Goal: Communication & Community: Answer question/provide support

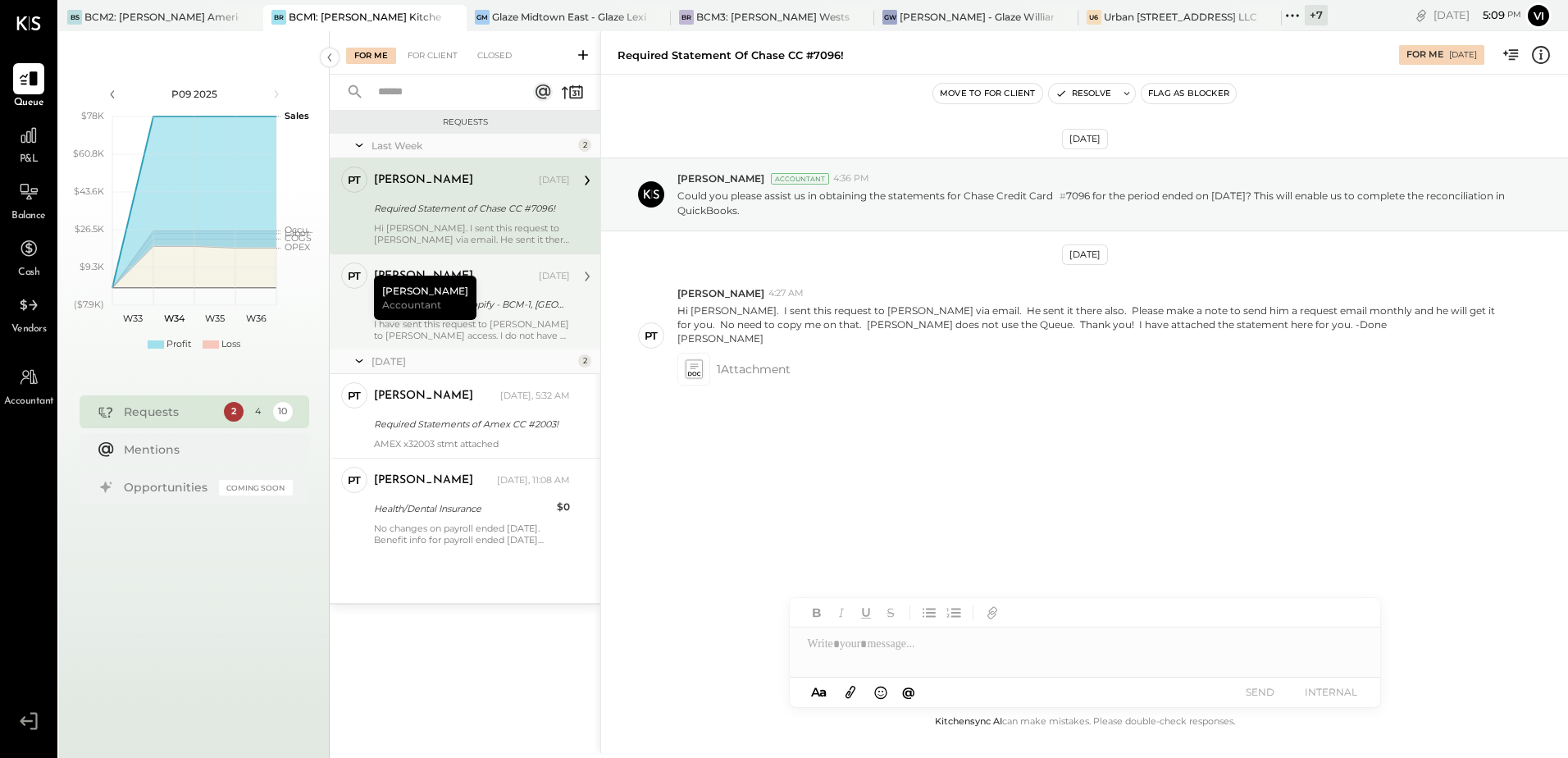
click at [484, 278] on div "[PERSON_NAME]" at bounding box center [455, 276] width 161 height 17
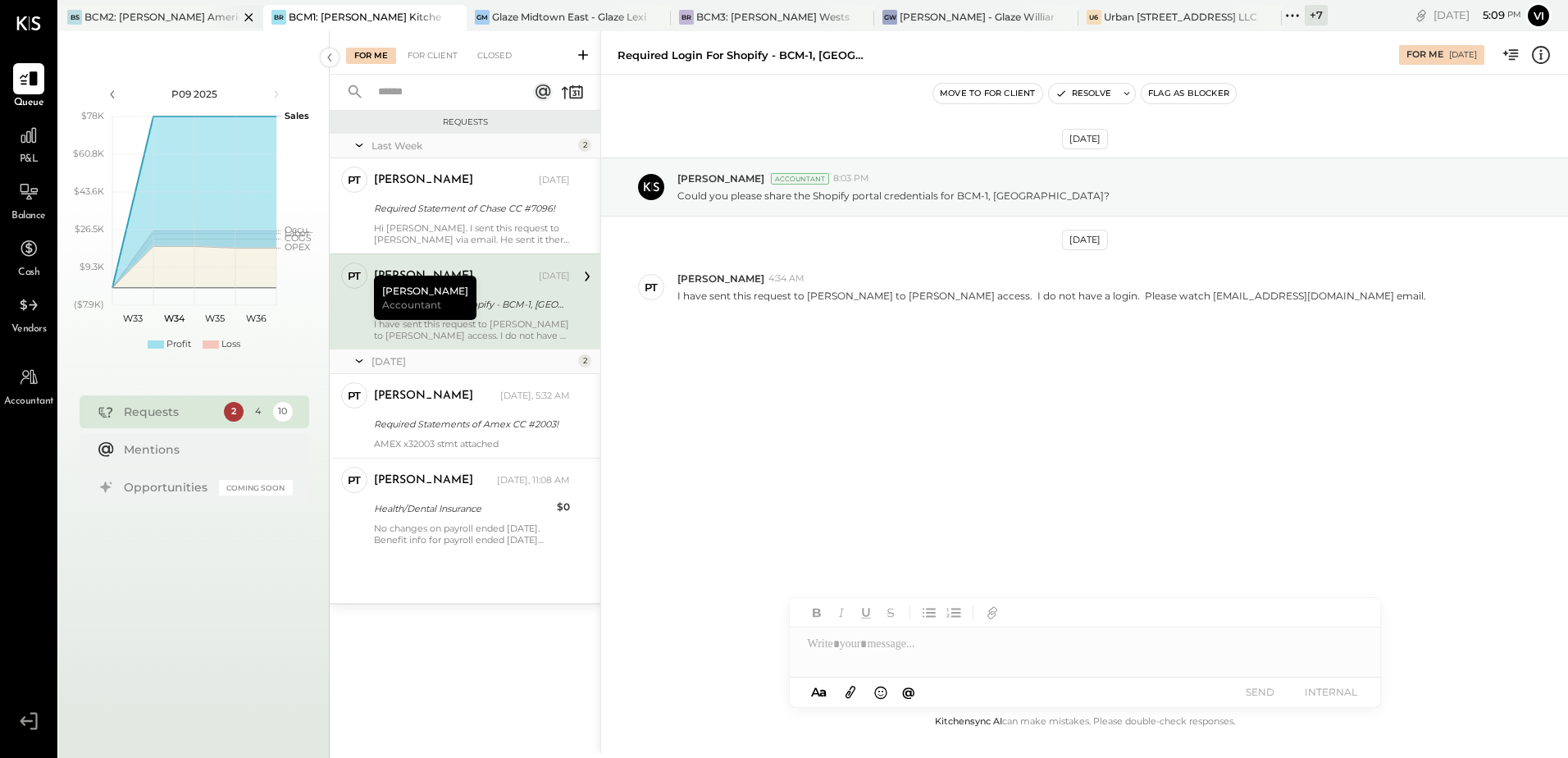
click at [160, 17] on div "BCM2: [PERSON_NAME] American Cooking" at bounding box center [161, 17] width 154 height 14
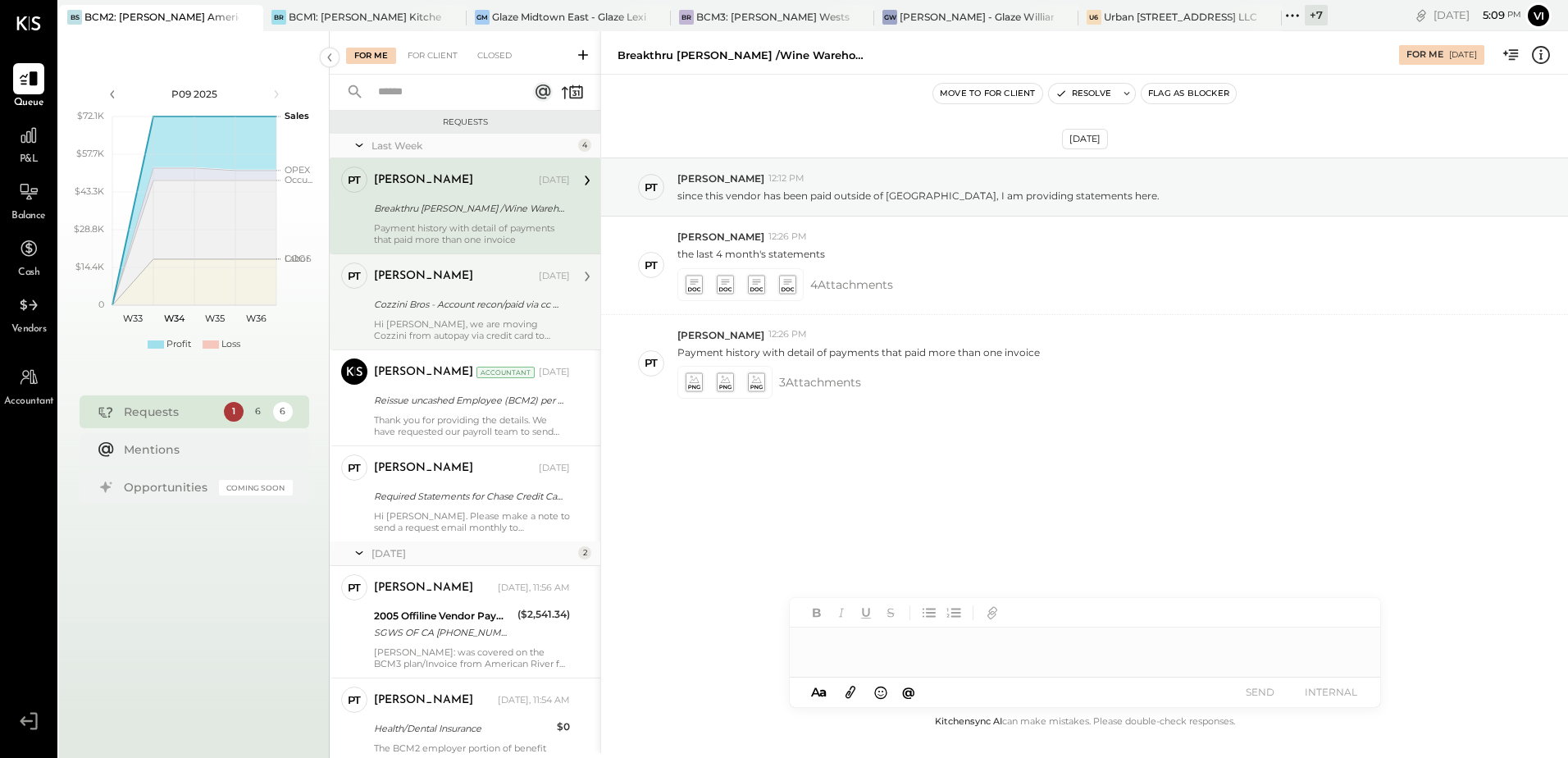
scroll to position [67, 0]
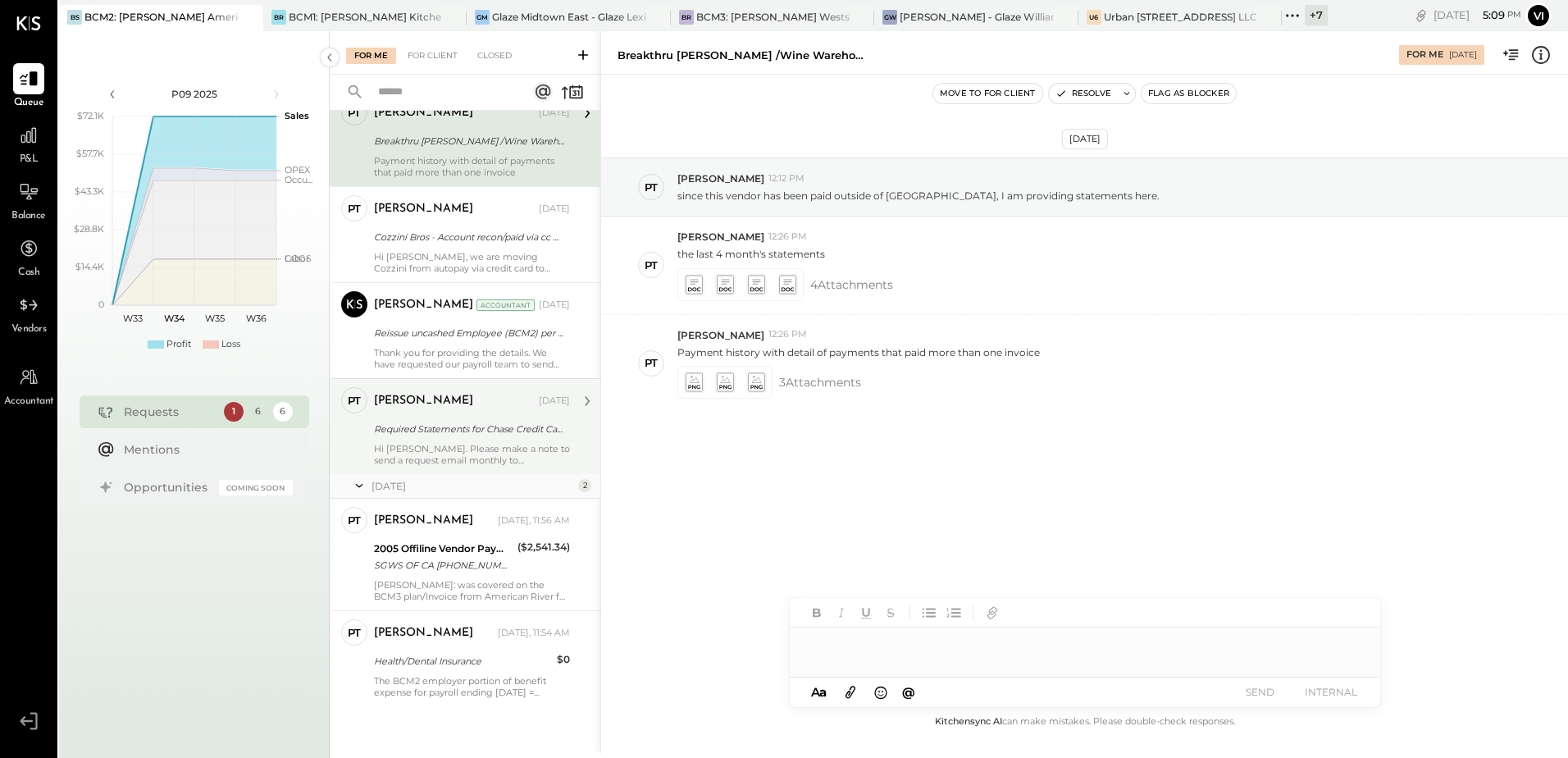
click at [476, 402] on div "[PERSON_NAME]" at bounding box center [455, 401] width 161 height 17
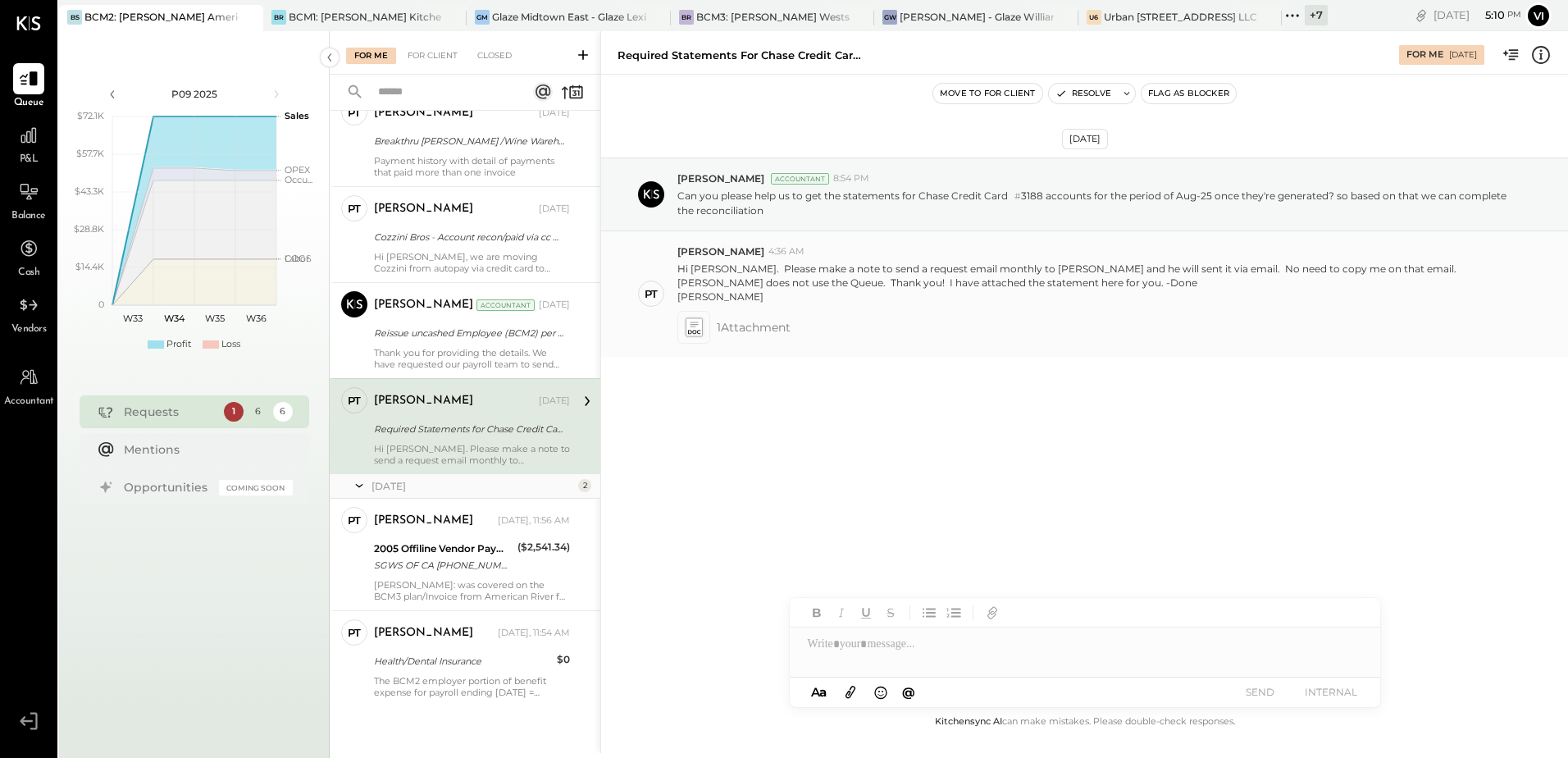
click at [691, 333] on icon at bounding box center [694, 331] width 13 height 4
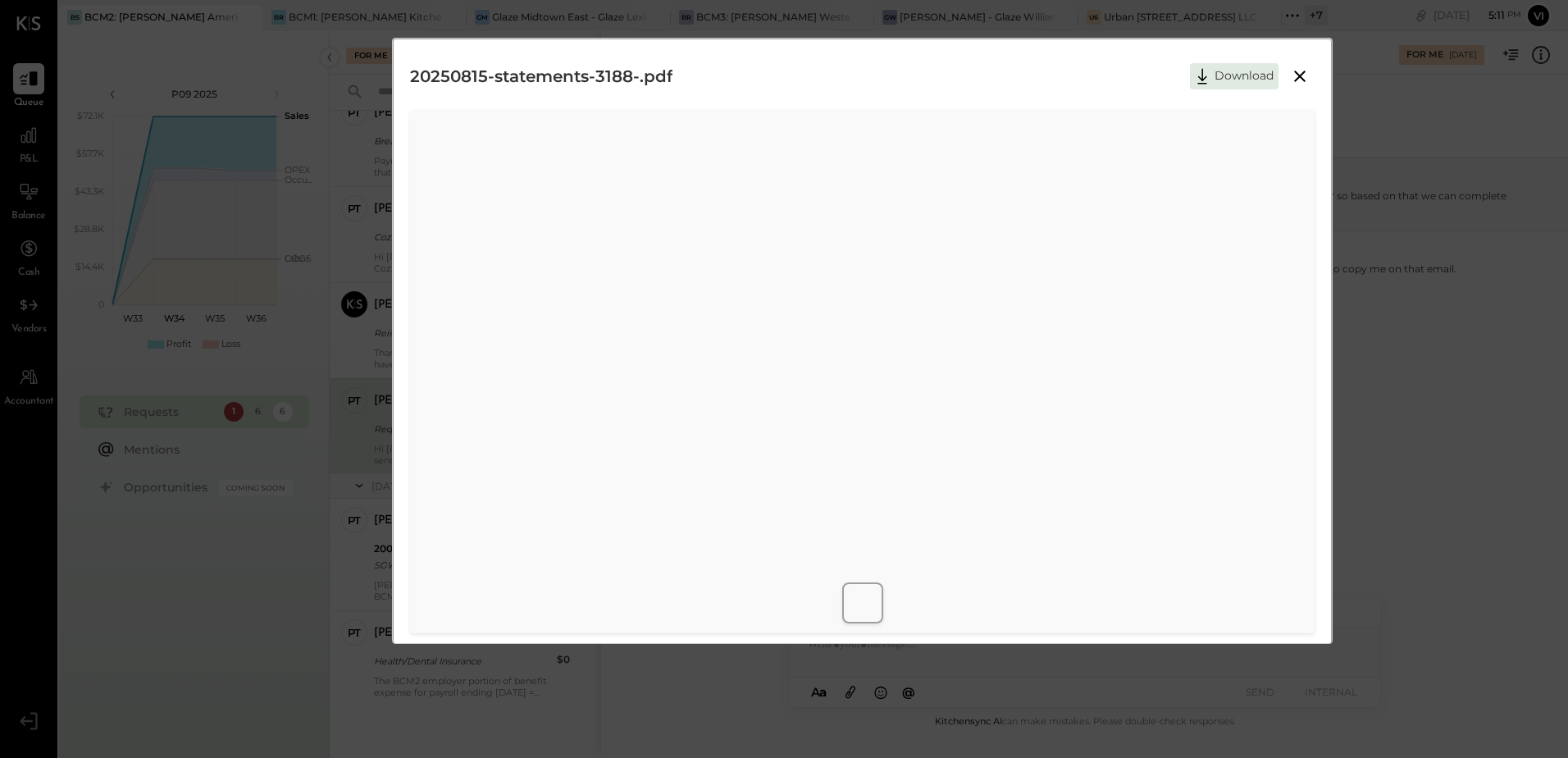
drag, startPoint x: 1240, startPoint y: 69, endPoint x: 1279, endPoint y: 67, distance: 39.1
click at [1240, 69] on button "Download" at bounding box center [1234, 76] width 88 height 26
click at [1305, 73] on icon at bounding box center [1299, 76] width 19 height 19
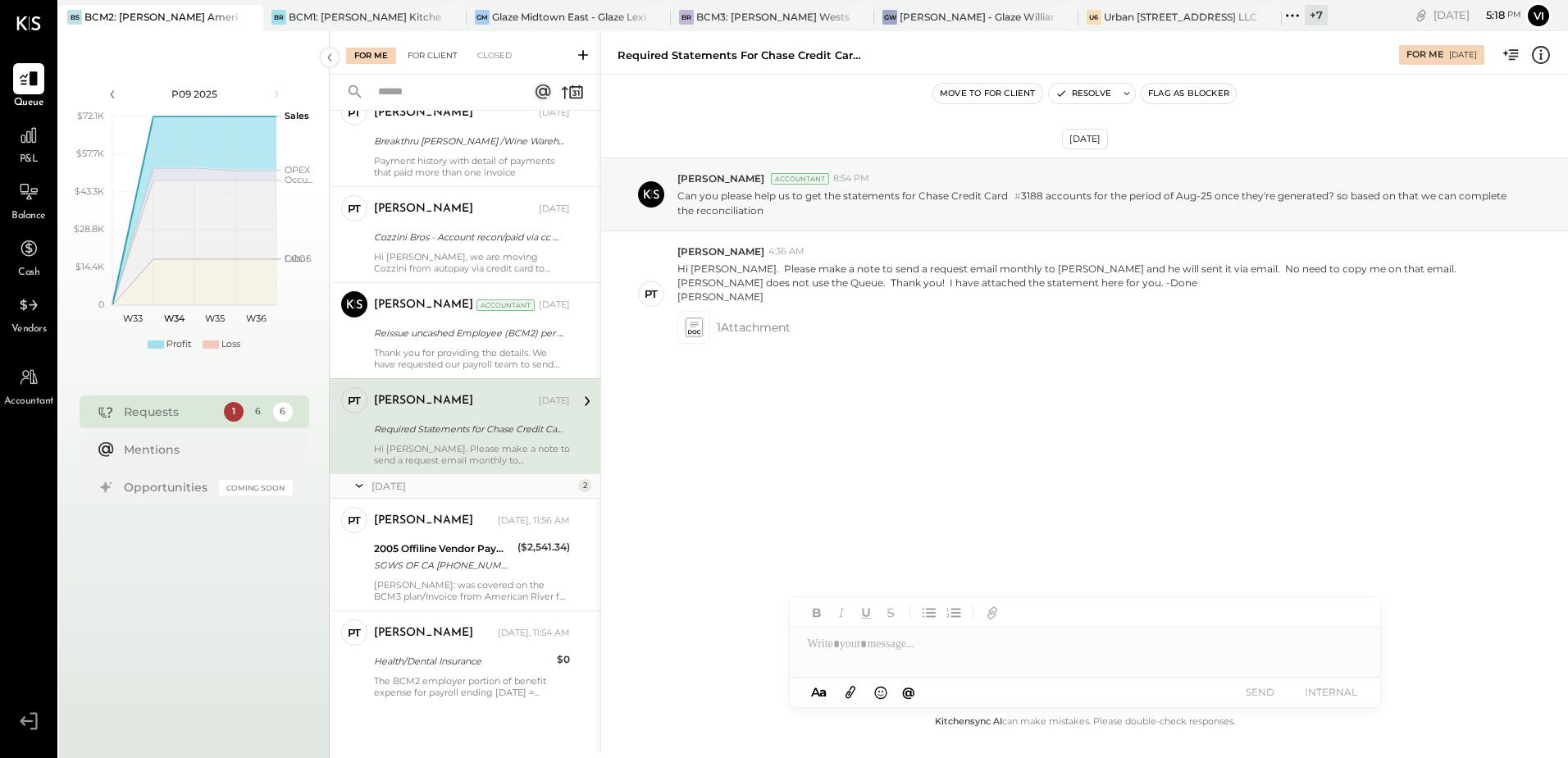
click at [430, 55] on div "For Client" at bounding box center [432, 56] width 66 height 17
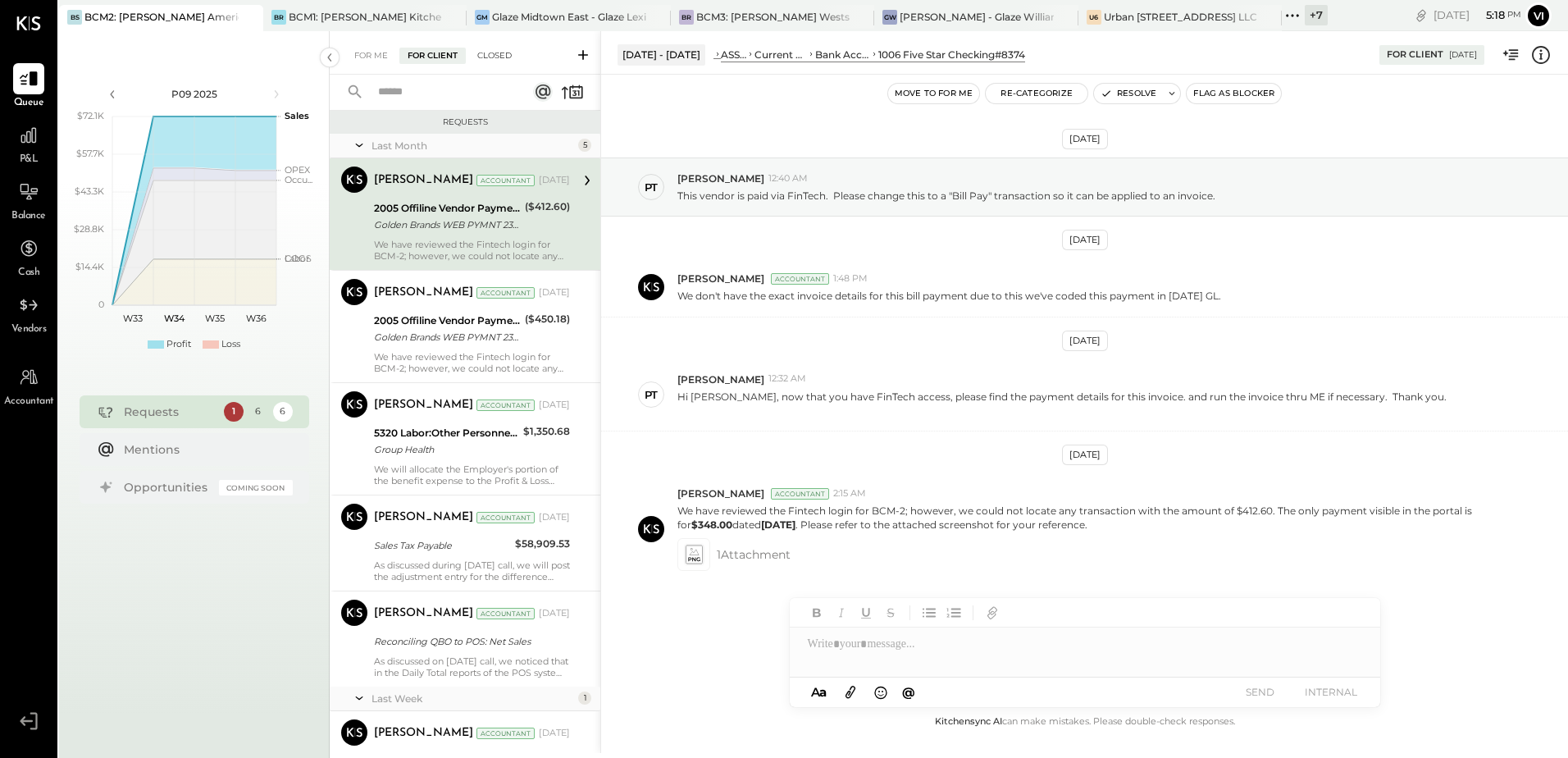
click at [501, 50] on div "Closed" at bounding box center [494, 56] width 51 height 17
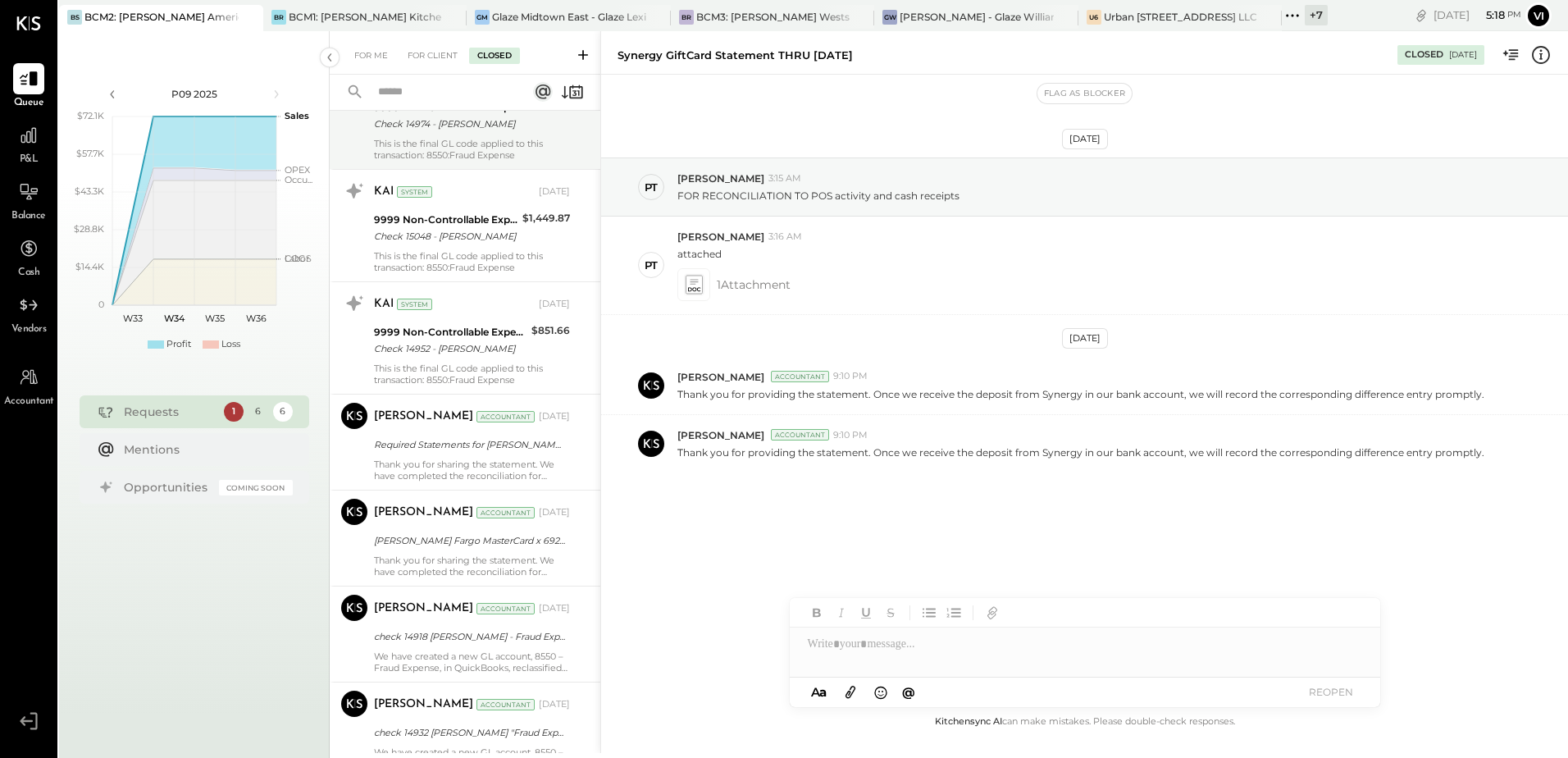
scroll to position [656, 0]
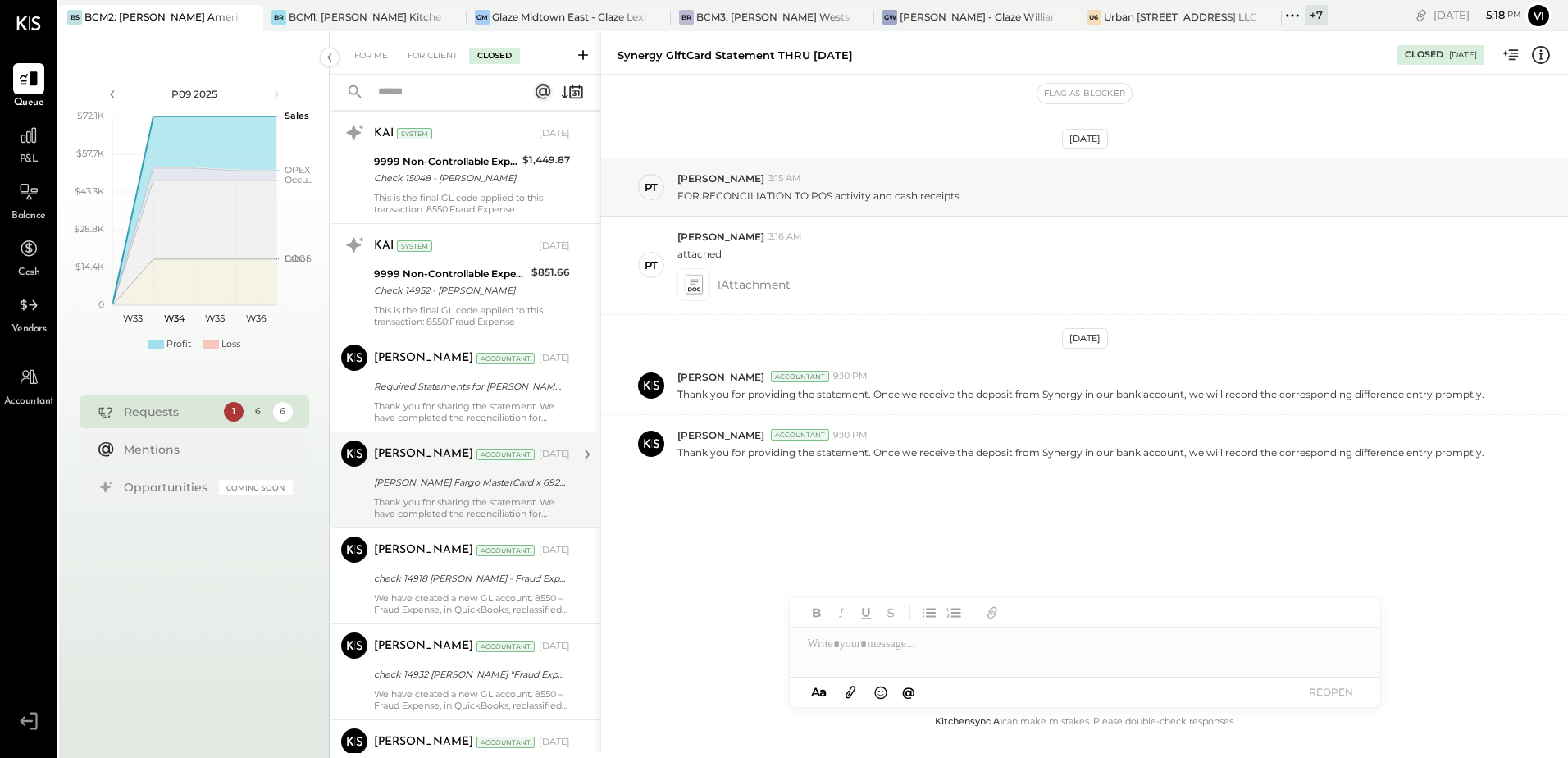
click at [446, 489] on div "[PERSON_NAME] Fargo MasterCard x 6927 stmt [DATE]" at bounding box center [469, 482] width 191 height 17
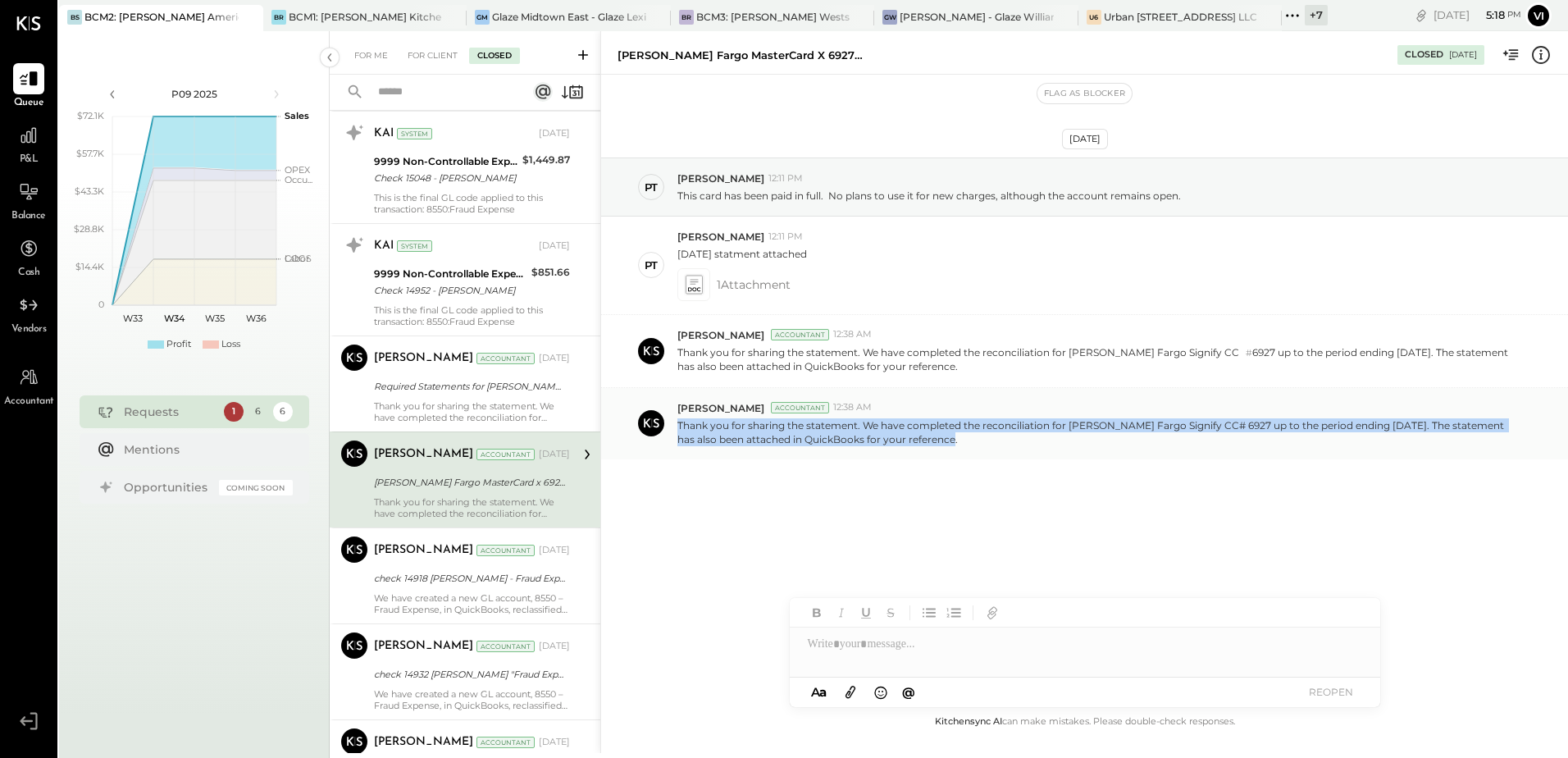
drag, startPoint x: 963, startPoint y: 445, endPoint x: 679, endPoint y: 426, distance: 284.6
click at [679, 426] on p "Thank you for sharing the statement. We have completed the reconciliation for […" at bounding box center [1094, 432] width 834 height 28
copy p "Thank you for sharing the statement. We have completed the reconciliation for […"
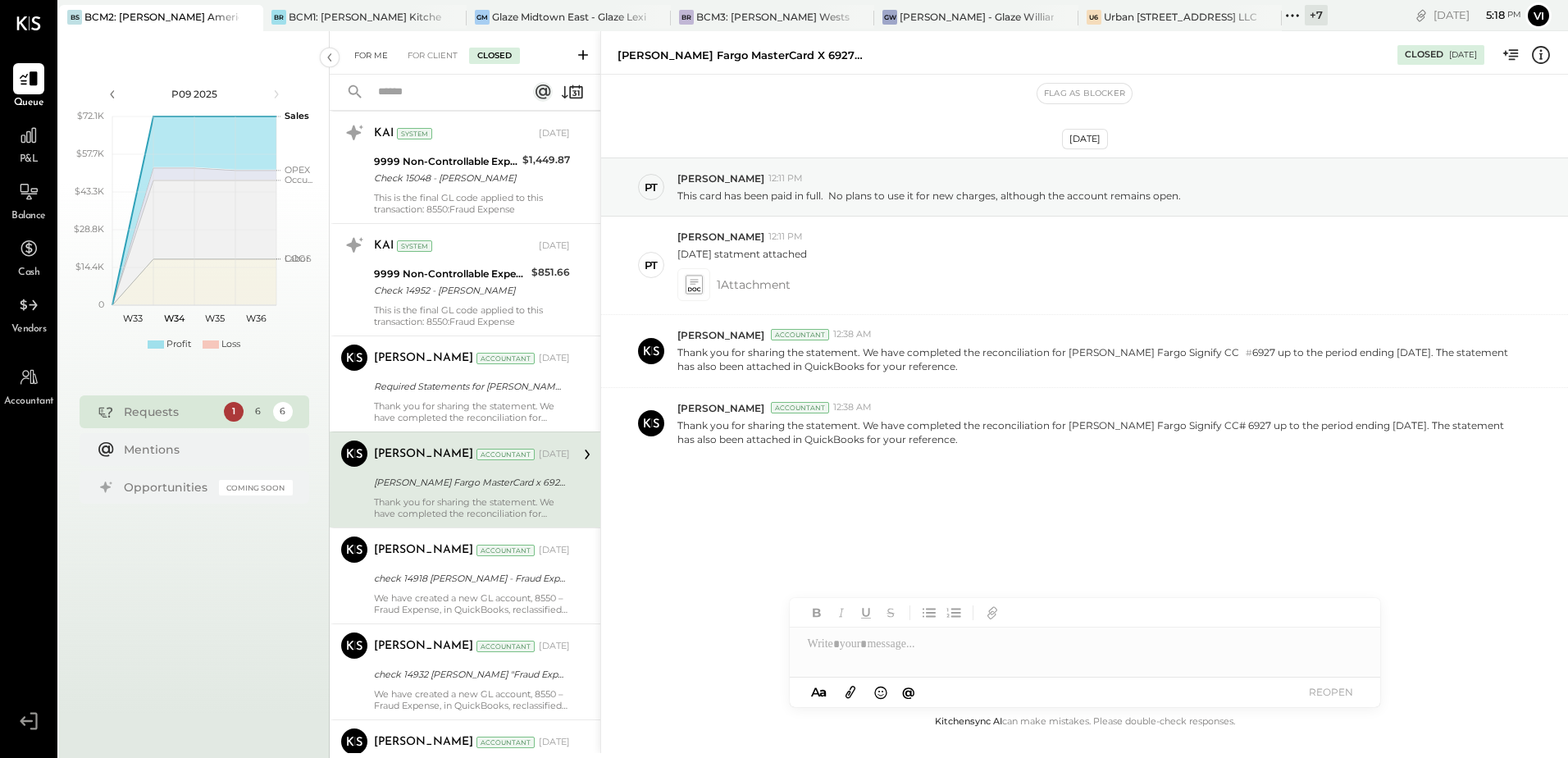
click at [376, 52] on div "For Me" at bounding box center [371, 56] width 50 height 17
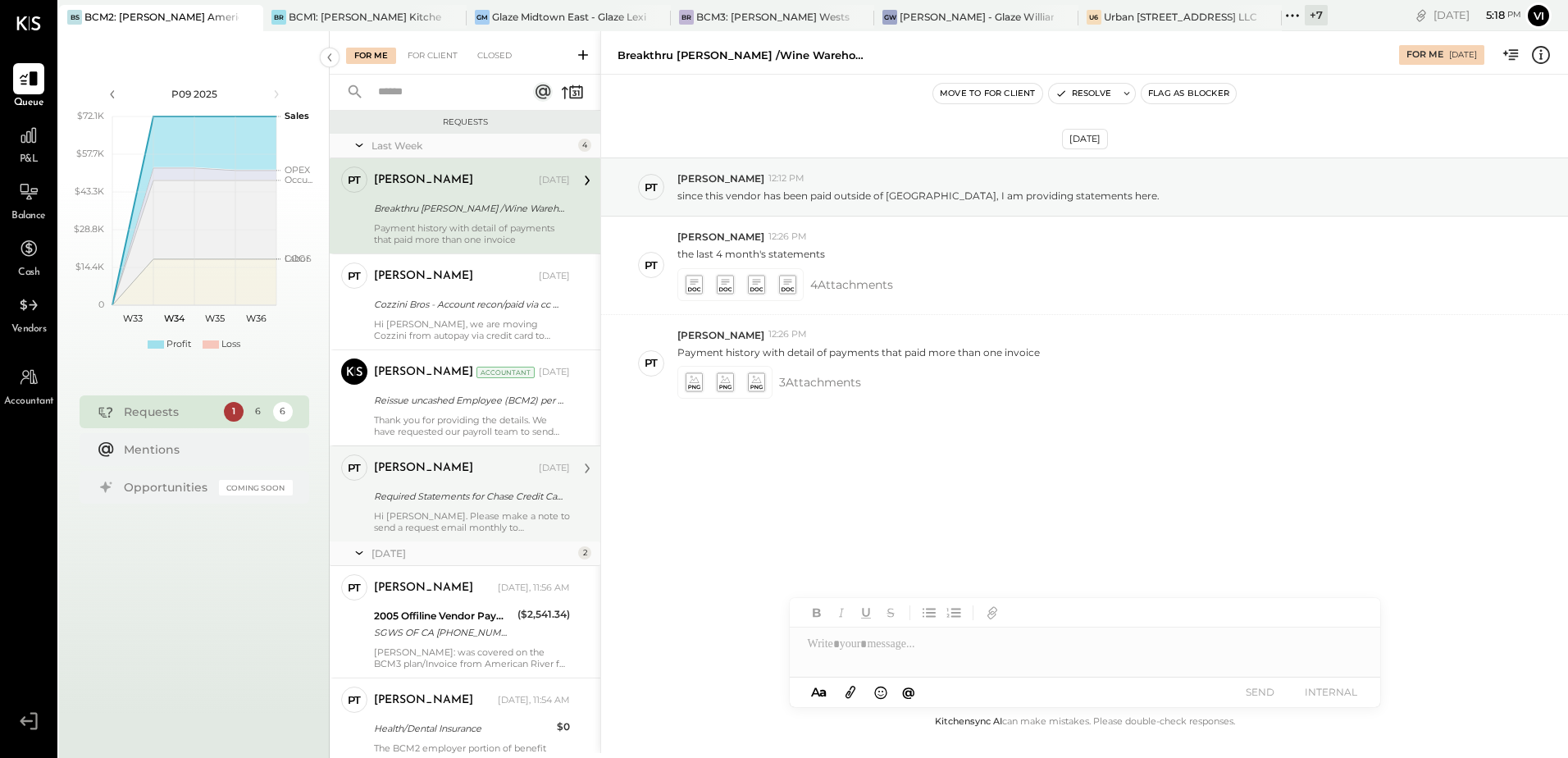
click at [450, 497] on div "Required Statements for Chase Credit Card# 3188 for Aug-25!" at bounding box center [469, 497] width 191 height 17
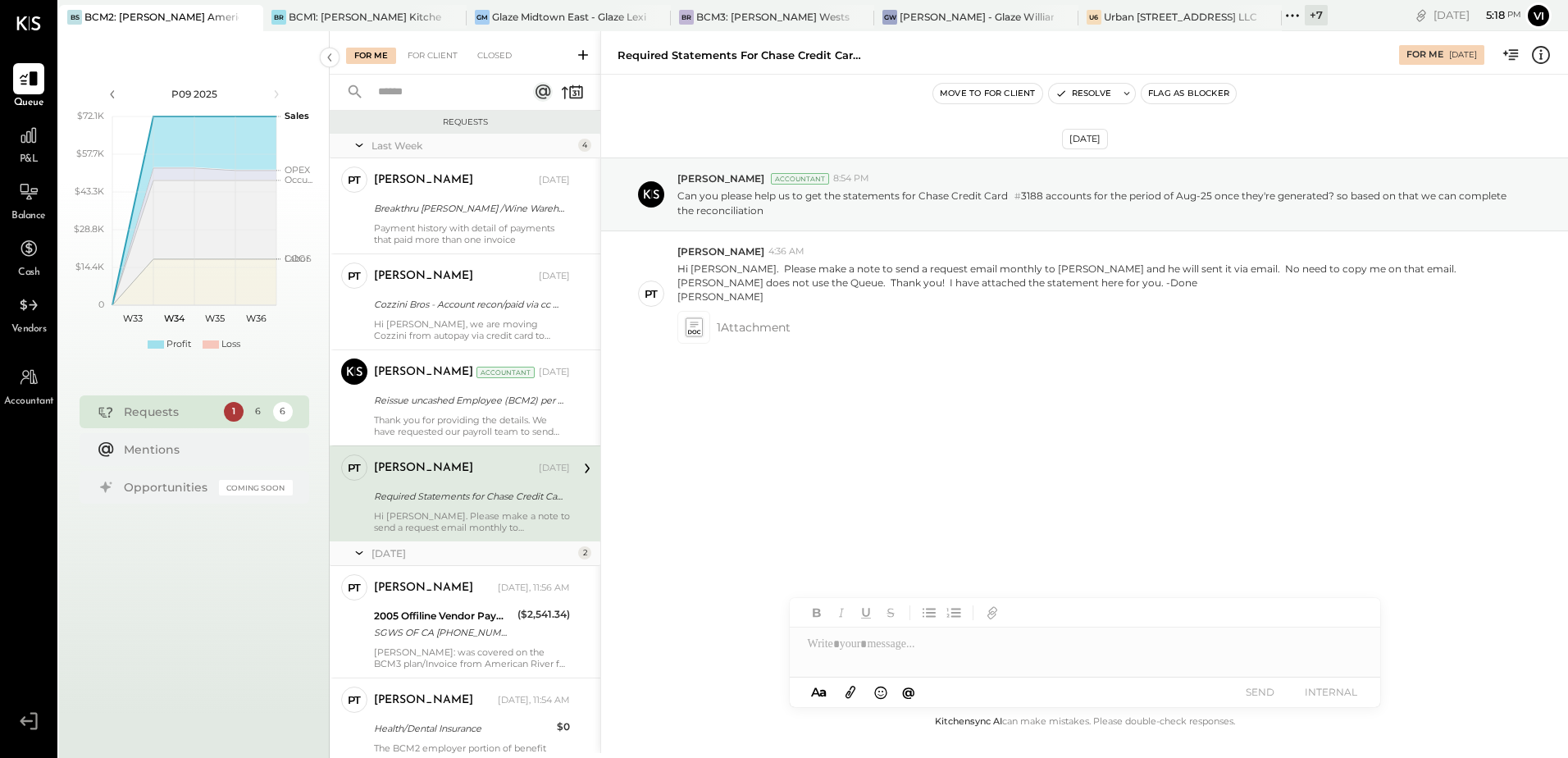
click at [909, 660] on div at bounding box center [1085, 644] width 591 height 33
paste div
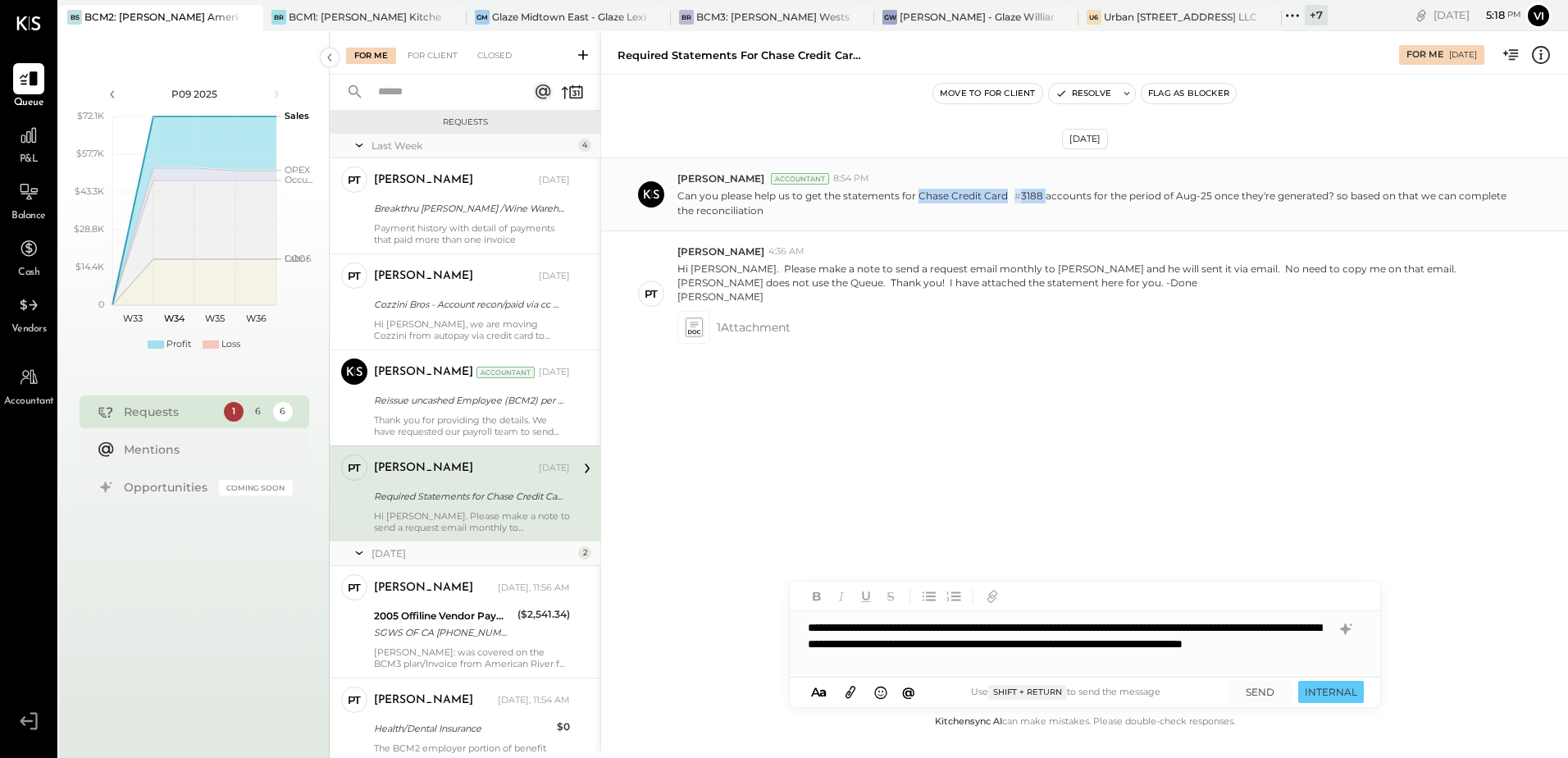
drag, startPoint x: 918, startPoint y: 196, endPoint x: 1044, endPoint y: 191, distance: 126.1
click at [1044, 191] on p "Can you please help us to get the statements for Chase Credit Card # 3188 accou…" at bounding box center [1094, 203] width 834 height 29
copy p "Chase Credit Card # 3188"
click at [902, 648] on div "**********" at bounding box center [1085, 644] width 591 height 66
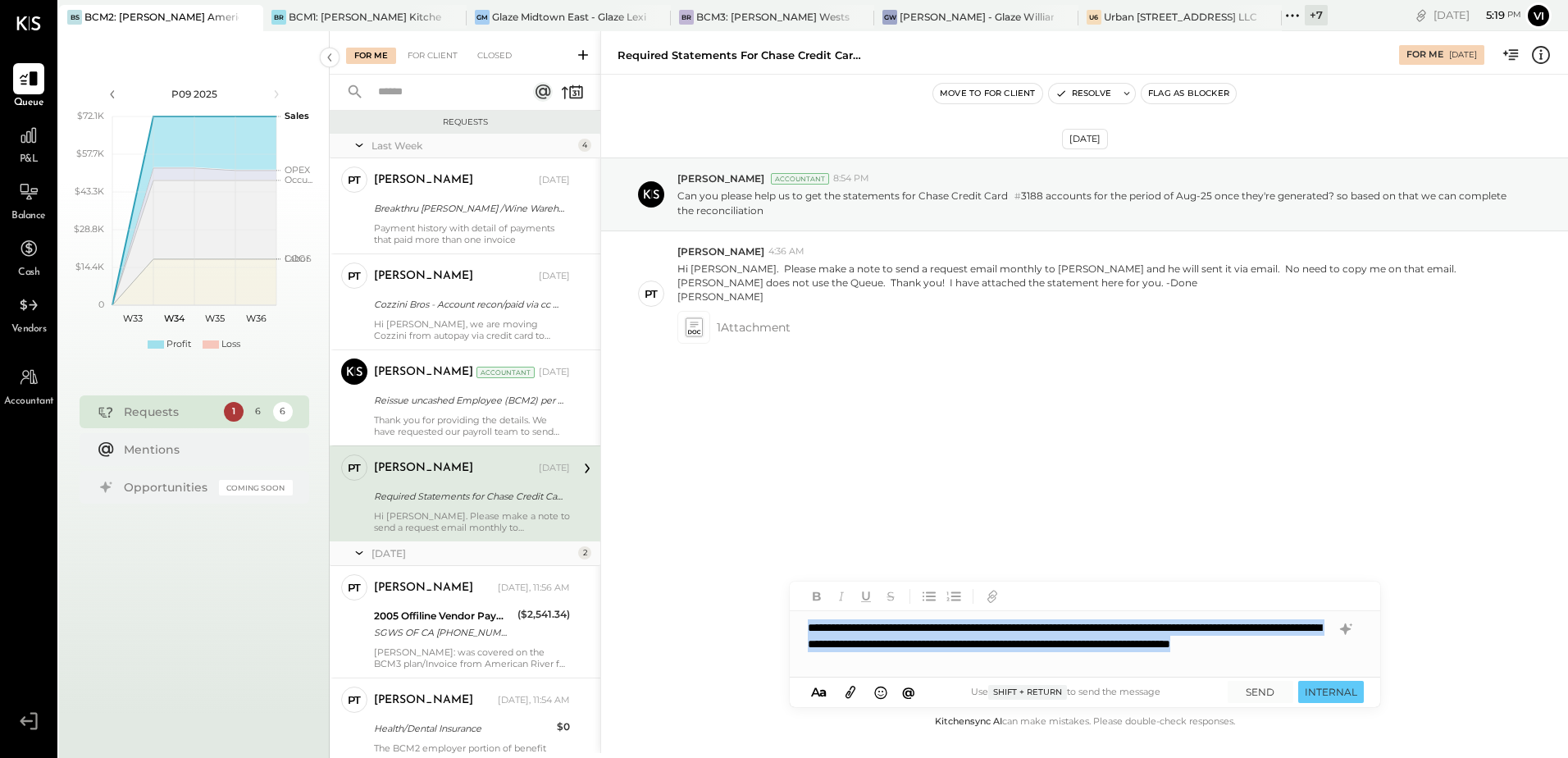
copy div "**********"
click at [1133, 97] on button at bounding box center [1127, 93] width 17 height 19
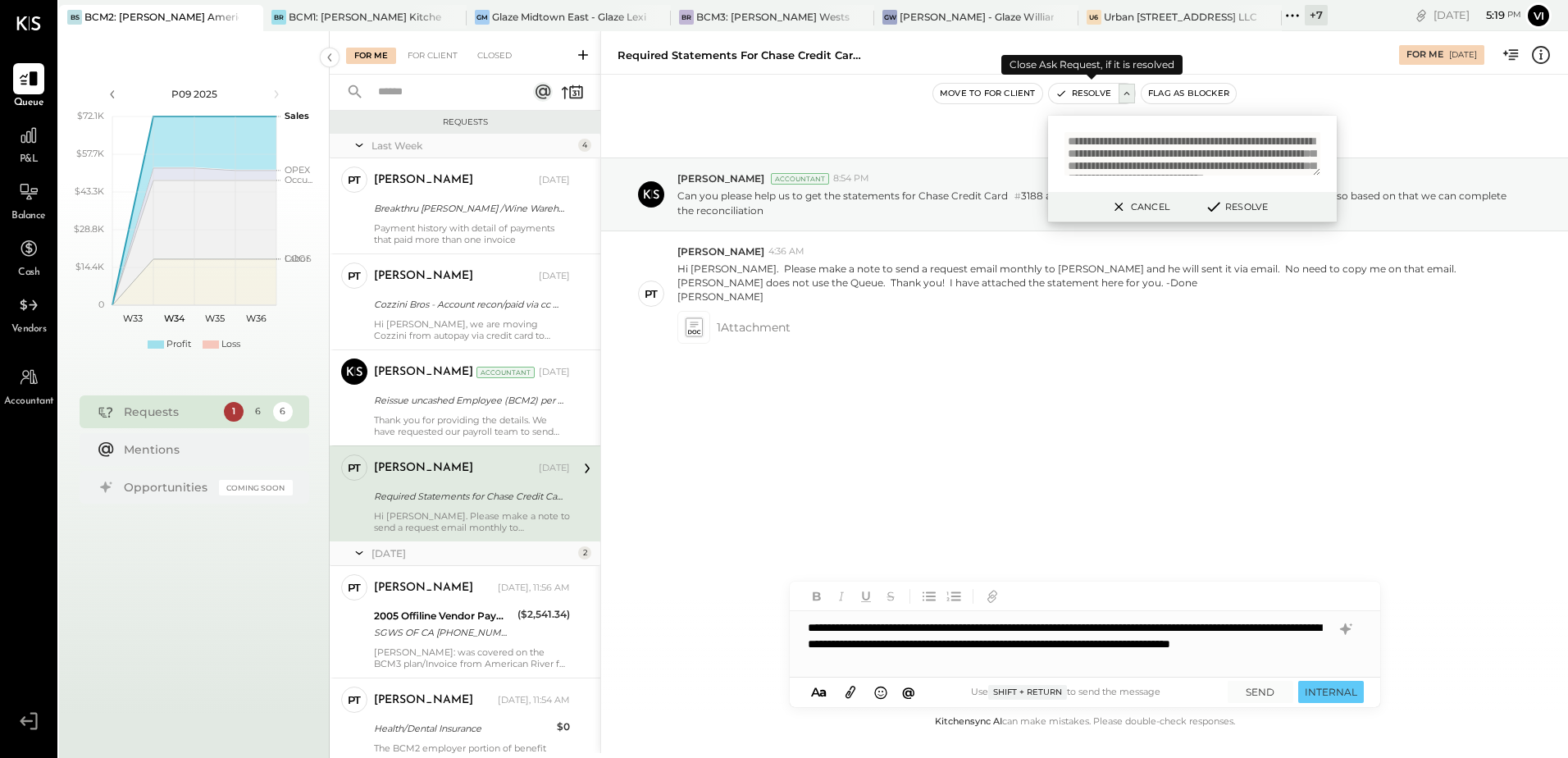
scroll to position [49, 0]
type textarea "**********"
click at [1251, 692] on button "SEND" at bounding box center [1260, 692] width 66 height 22
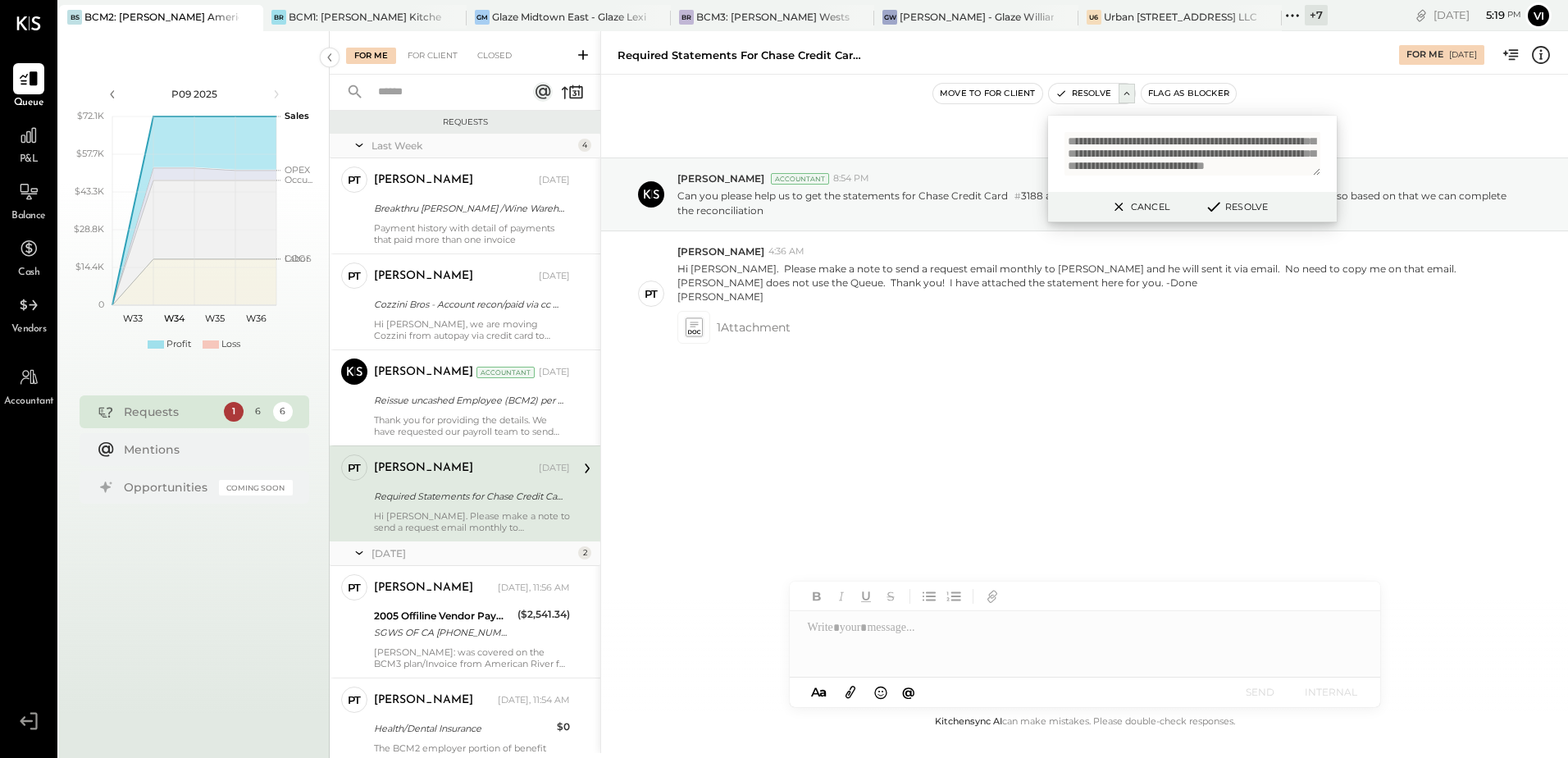
click at [1244, 211] on button "Resolve" at bounding box center [1236, 206] width 74 height 19
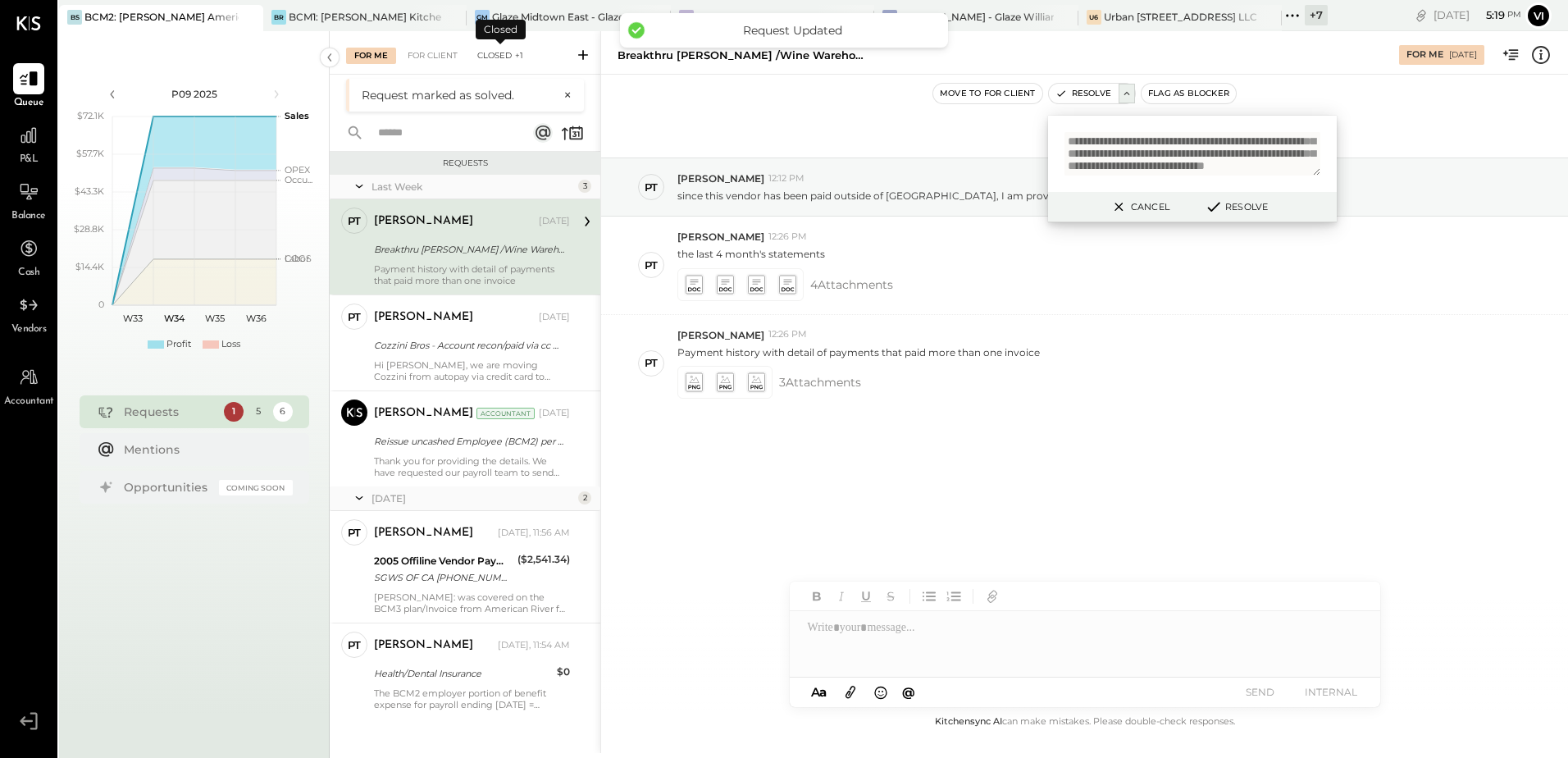
click at [509, 48] on div "Closed +1" at bounding box center [500, 56] width 62 height 17
